Goal: Information Seeking & Learning: Check status

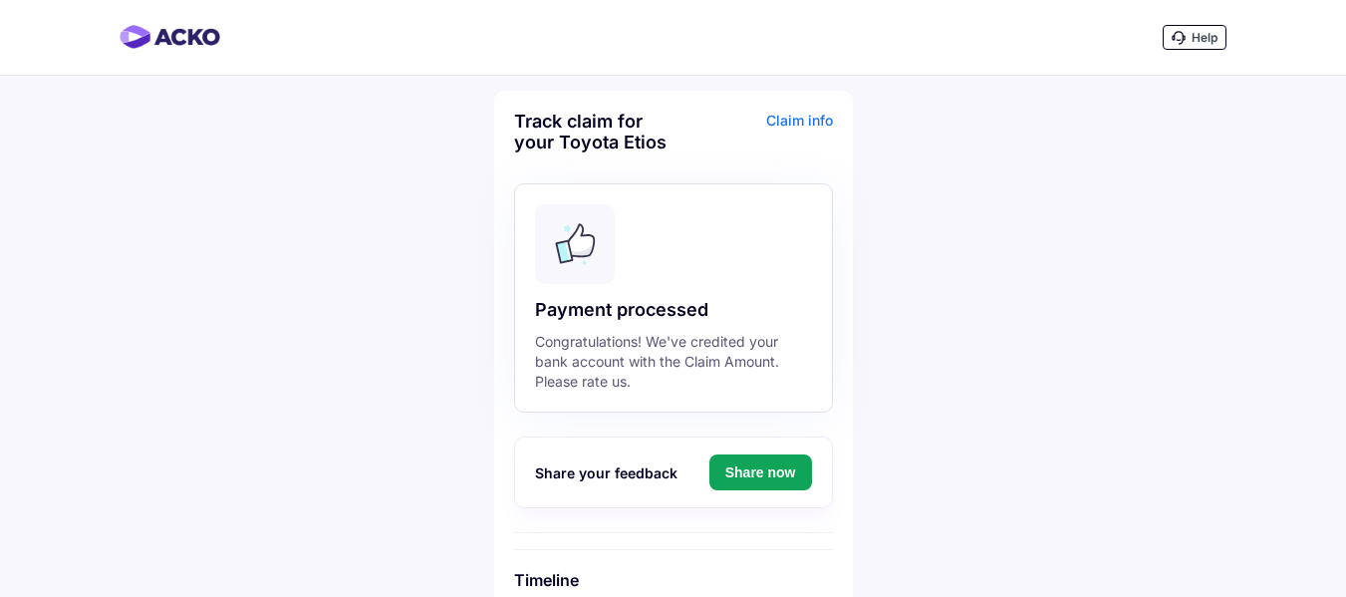
click at [1034, 375] on div "Help Track claim for your Toyota Etios Claim info Payment processed Congratulat…" at bounding box center [673, 594] width 1346 height 1189
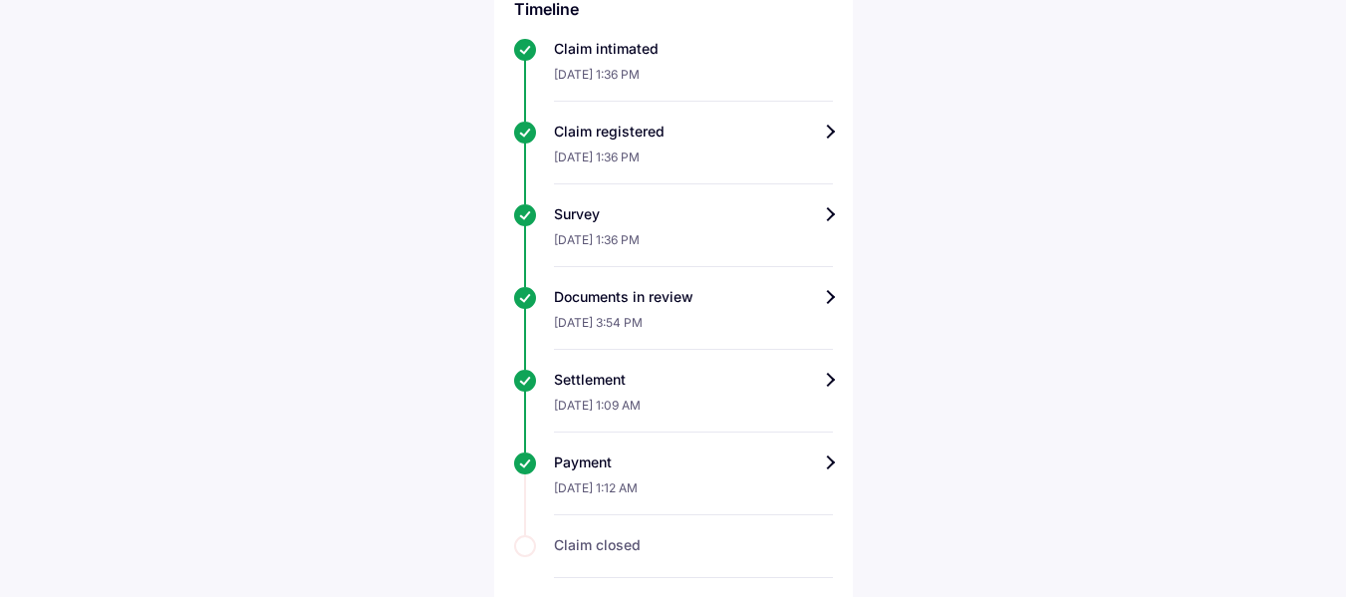
scroll to position [592, 0]
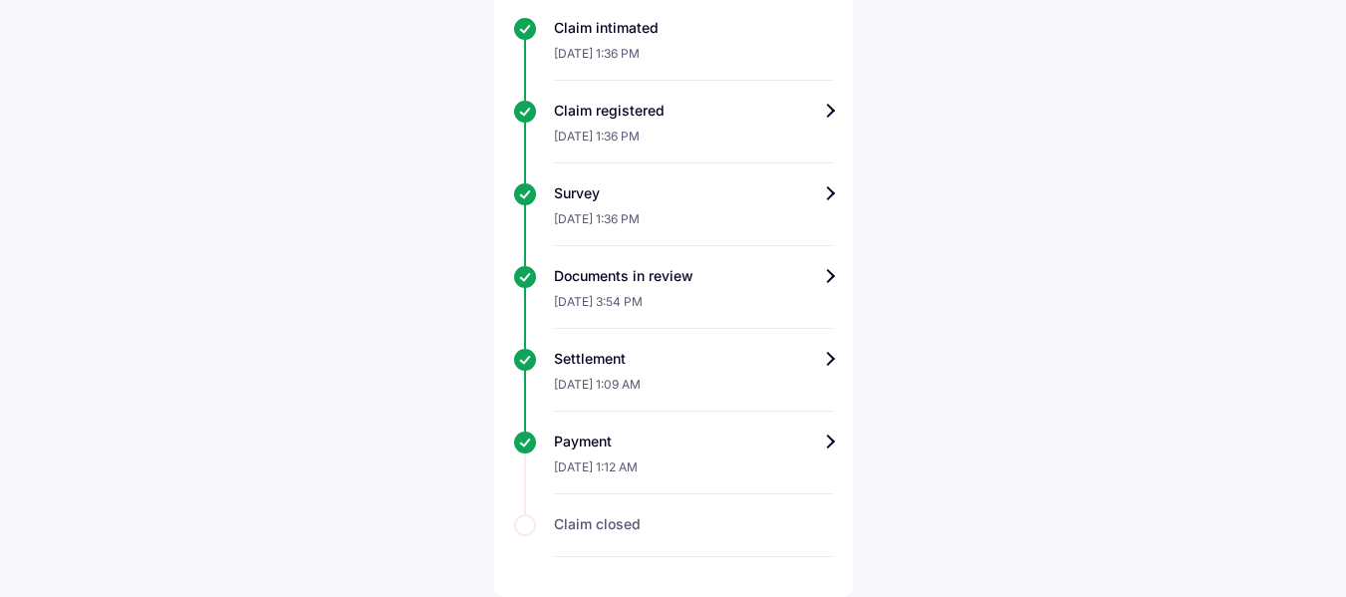
click at [817, 365] on div "Settlement" at bounding box center [693, 359] width 279 height 20
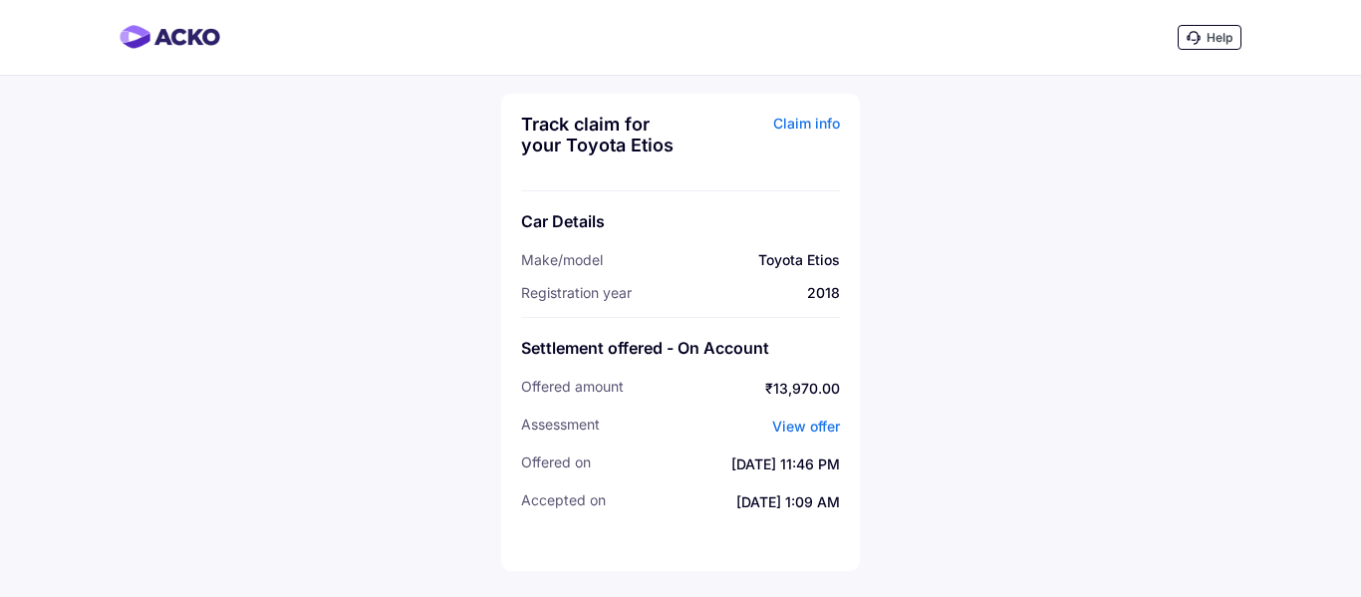
click at [811, 430] on link "View offer" at bounding box center [806, 425] width 68 height 17
